Goal: Task Accomplishment & Management: Use online tool/utility

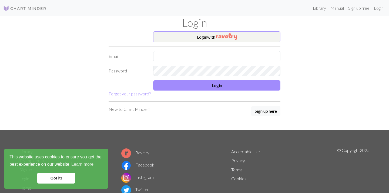
click at [273, 37] on button "Login with" at bounding box center [216, 36] width 127 height 11
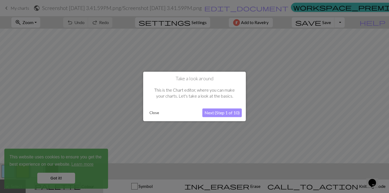
click at [152, 114] on button "Close" at bounding box center [154, 113] width 14 height 8
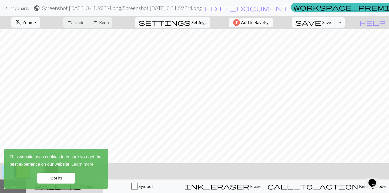
click at [65, 176] on link "Got it!" at bounding box center [56, 178] width 38 height 11
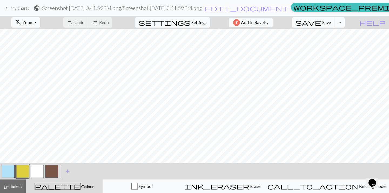
click at [240, 20] on img "button" at bounding box center [236, 22] width 7 height 7
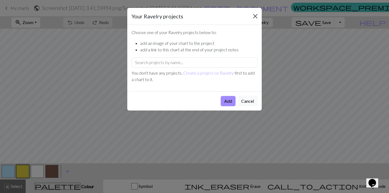
click at [256, 17] on button "Close" at bounding box center [255, 16] width 9 height 9
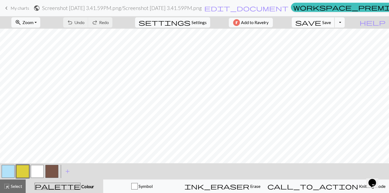
click at [331, 23] on span "Save" at bounding box center [326, 22] width 9 height 5
click at [67, 172] on span "add" at bounding box center [67, 171] width 6 height 8
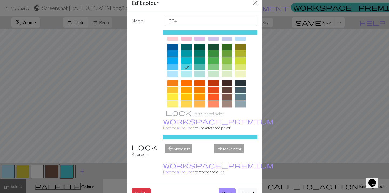
scroll to position [44, 0]
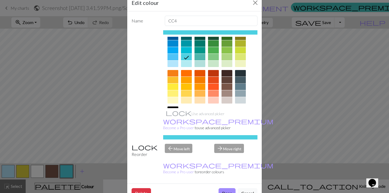
click at [240, 79] on div at bounding box center [240, 80] width 11 height 6
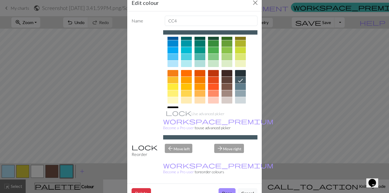
click at [241, 88] on div at bounding box center [240, 86] width 11 height 6
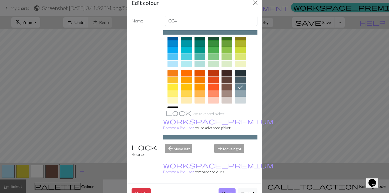
click at [238, 92] on div at bounding box center [240, 93] width 11 height 6
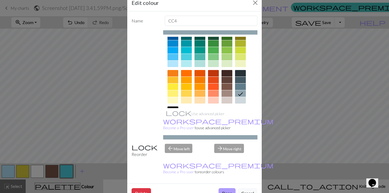
click at [229, 188] on button "Done" at bounding box center [226, 193] width 17 height 10
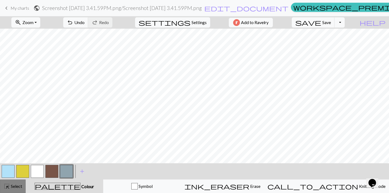
click at [17, 187] on span "Select" at bounding box center [16, 185] width 12 height 5
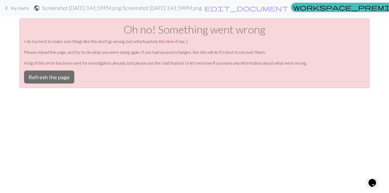
scroll to position [0, 0]
click at [65, 81] on button "Refresh the page" at bounding box center [49, 76] width 50 height 13
click at [66, 73] on button "Refresh the page" at bounding box center [49, 76] width 50 height 13
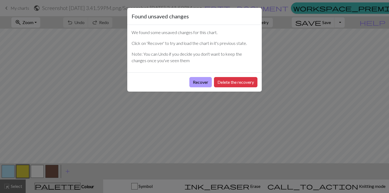
click at [206, 82] on button "Recover" at bounding box center [200, 82] width 22 height 10
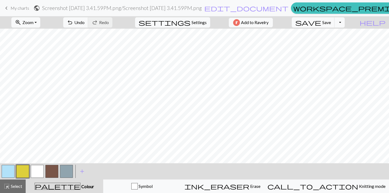
click at [65, 172] on button "button" at bounding box center [66, 171] width 13 height 13
click at [16, 185] on span "Select" at bounding box center [16, 185] width 12 height 5
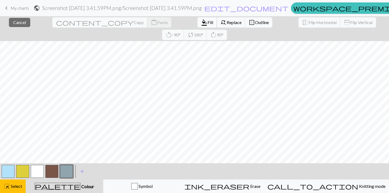
click at [207, 24] on span "Fill" at bounding box center [210, 22] width 6 height 5
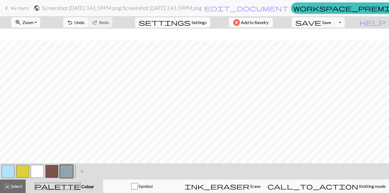
scroll to position [28, 0]
click at [15, 189] on div "highlight_alt Select Select" at bounding box center [13, 186] width 19 height 6
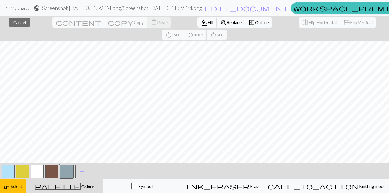
click at [197, 25] on button "format_color_fill Fill" at bounding box center [206, 22] width 19 height 10
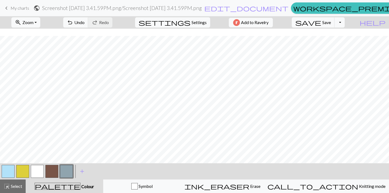
scroll to position [73, 0]
click at [18, 183] on span "Select" at bounding box center [16, 185] width 12 height 5
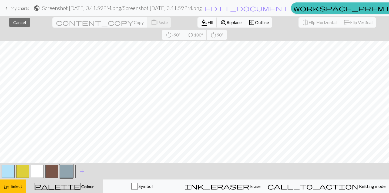
click at [207, 23] on span "Fill" at bounding box center [210, 22] width 6 height 5
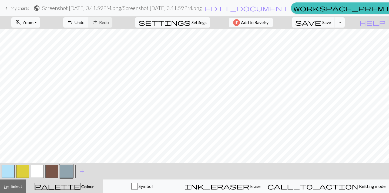
scroll to position [74, 0]
click at [323, 20] on button "save Save Save" at bounding box center [313, 22] width 43 height 10
click at [331, 22] on span "Save" at bounding box center [326, 22] width 9 height 5
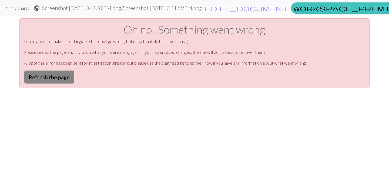
click at [70, 74] on button "Refresh the page" at bounding box center [49, 76] width 50 height 13
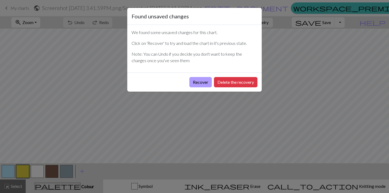
click at [204, 84] on button "Recover" at bounding box center [200, 82] width 22 height 10
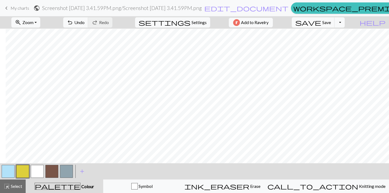
scroll to position [0, 6]
click at [68, 164] on div "< >" at bounding box center [37, 171] width 73 height 16
click at [70, 170] on button "button" at bounding box center [66, 171] width 13 height 13
click at [11, 186] on span "Select" at bounding box center [16, 185] width 12 height 5
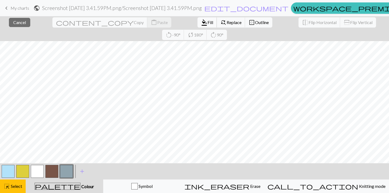
click at [207, 21] on span "Fill" at bounding box center [210, 22] width 6 height 5
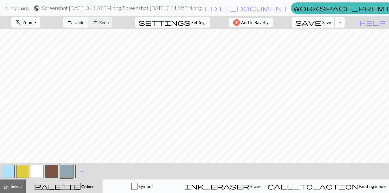
click at [321, 22] on span "save" at bounding box center [308, 23] width 26 height 8
click at [33, 167] on button "button" at bounding box center [37, 171] width 13 height 13
click at [57, 168] on button "button" at bounding box center [51, 171] width 13 height 13
click at [71, 169] on button "button" at bounding box center [66, 171] width 13 height 13
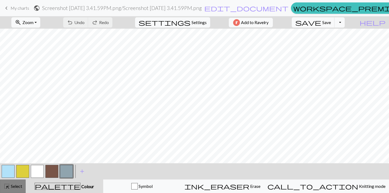
click at [20, 187] on span "Select" at bounding box center [16, 185] width 12 height 5
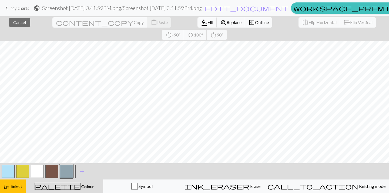
click at [207, 23] on span "Fill" at bounding box center [210, 22] width 6 height 5
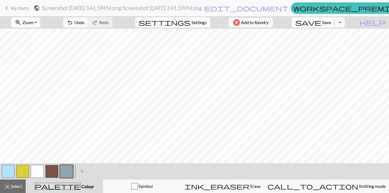
click at [321, 24] on span "save" at bounding box center [308, 23] width 26 height 8
click at [21, 191] on button "highlight_alt Select Select" at bounding box center [13, 186] width 26 height 14
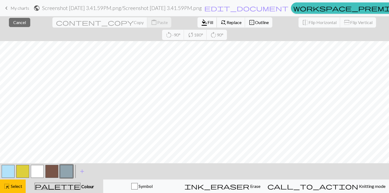
click at [207, 24] on span "Fill" at bounding box center [210, 22] width 6 height 5
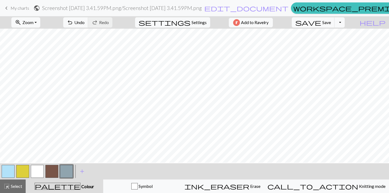
scroll to position [1, 24]
click at [85, 23] on span "Undo" at bounding box center [79, 22] width 10 height 5
click at [22, 184] on span "Select" at bounding box center [16, 185] width 12 height 5
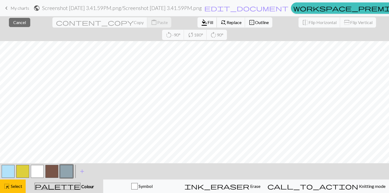
click at [207, 21] on span "Fill" at bounding box center [210, 22] width 6 height 5
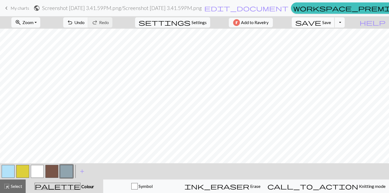
click at [321, 24] on span "save" at bounding box center [308, 23] width 26 height 8
click at [321, 22] on span "save" at bounding box center [308, 23] width 26 height 8
click at [38, 172] on button "button" at bounding box center [37, 171] width 13 height 13
click at [19, 184] on span "Select" at bounding box center [16, 185] width 12 height 5
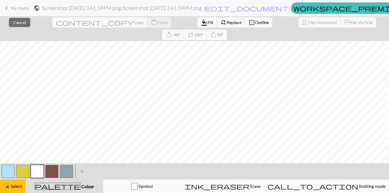
click at [201, 24] on span "format_color_fill" at bounding box center [204, 23] width 6 height 8
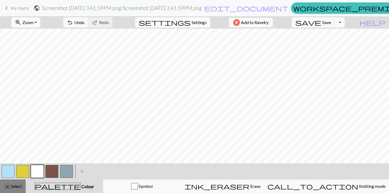
click at [17, 185] on span "Select" at bounding box center [16, 185] width 12 height 5
click at [321, 23] on span "save" at bounding box center [308, 23] width 26 height 8
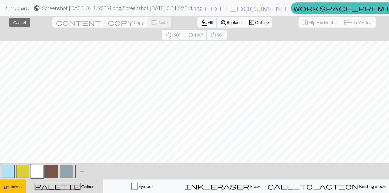
click at [207, 22] on span "Fill" at bounding box center [210, 22] width 6 height 5
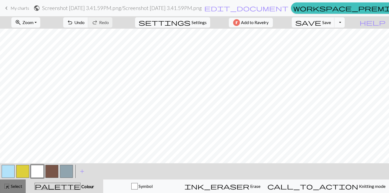
click at [23, 187] on button "highlight_alt Select Select" at bounding box center [13, 186] width 26 height 14
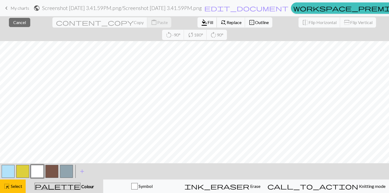
click at [207, 24] on span "Fill" at bounding box center [210, 22] width 6 height 5
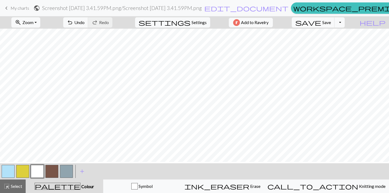
scroll to position [24, 24]
click at [321, 23] on span "save" at bounding box center [308, 23] width 26 height 8
click at [20, 186] on span "Select" at bounding box center [16, 185] width 12 height 5
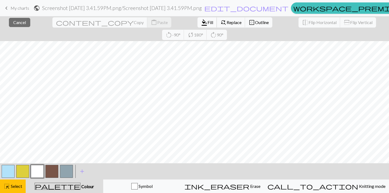
click at [207, 21] on span "Fill" at bounding box center [210, 22] width 6 height 5
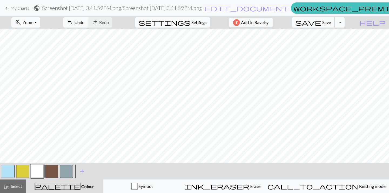
click at [323, 26] on button "save Save Save" at bounding box center [313, 22] width 43 height 10
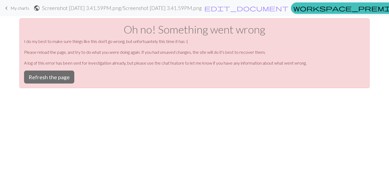
scroll to position [0, 0]
click at [45, 80] on button "Refresh the page" at bounding box center [49, 76] width 50 height 13
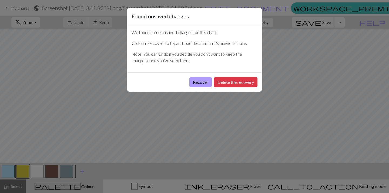
click at [198, 80] on button "Recover" at bounding box center [200, 82] width 22 height 10
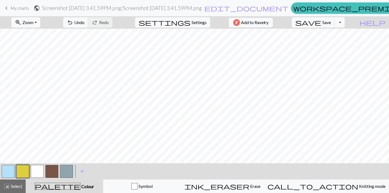
click at [42, 170] on button "button" at bounding box center [37, 171] width 13 height 13
click at [21, 189] on div "highlight_alt Select Select" at bounding box center [13, 186] width 19 height 6
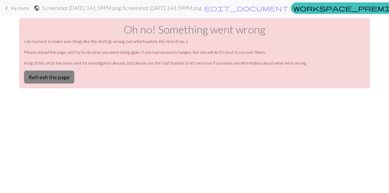
click at [60, 75] on button "Refresh the page" at bounding box center [49, 76] width 50 height 13
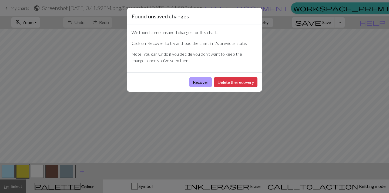
click at [201, 84] on button "Recover" at bounding box center [200, 82] width 22 height 10
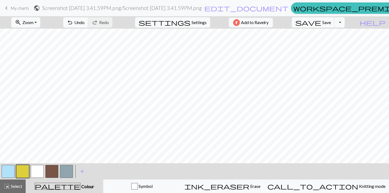
click at [38, 169] on button "button" at bounding box center [37, 171] width 13 height 13
click at [18, 187] on span "Select" at bounding box center [16, 185] width 12 height 5
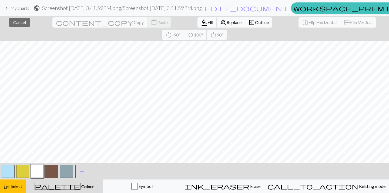
click at [207, 23] on span "Fill" at bounding box center [210, 22] width 6 height 5
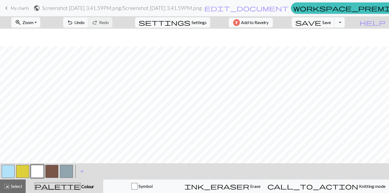
scroll to position [60, 0]
click at [9, 186] on span "highlight_alt" at bounding box center [7, 186] width 6 height 8
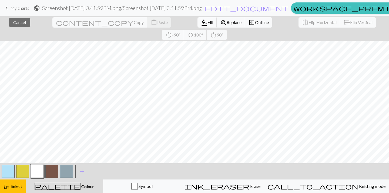
click at [207, 23] on span "Fill" at bounding box center [210, 22] width 6 height 5
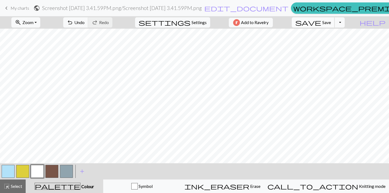
click at [331, 20] on span "Save" at bounding box center [326, 22] width 9 height 5
click at [10, 185] on span "Select" at bounding box center [16, 185] width 12 height 5
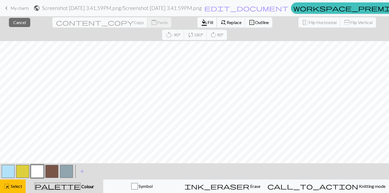
click at [201, 25] on span "format_color_fill" at bounding box center [204, 23] width 6 height 8
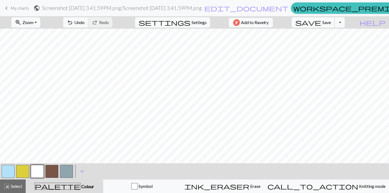
click at [332, 23] on button "save Save Save" at bounding box center [313, 22] width 43 height 10
click at [345, 25] on button "Toggle Dropdown" at bounding box center [339, 22] width 10 height 10
click at [342, 43] on button "save_alt Download" at bounding box center [299, 43] width 89 height 9
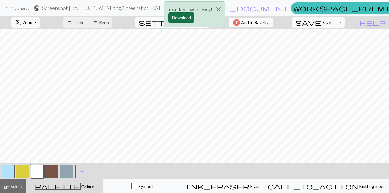
click at [187, 19] on button "Download" at bounding box center [181, 17] width 26 height 10
